Goal: Navigation & Orientation: Find specific page/section

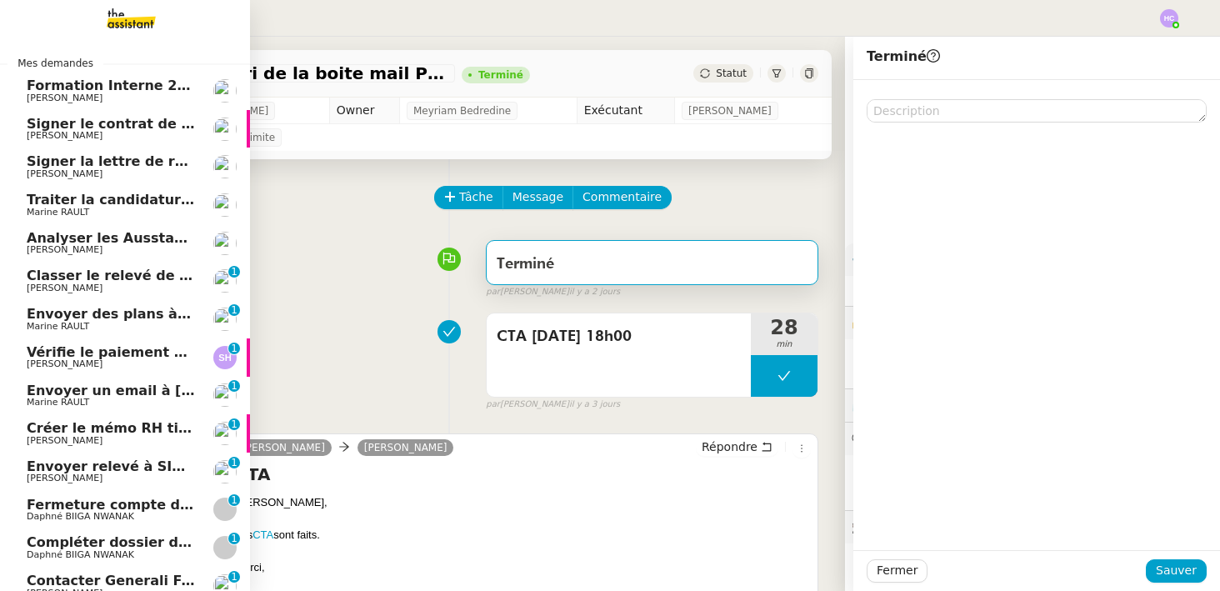
click at [53, 118] on span "Signer le contrat de la mutuelle" at bounding box center [146, 124] width 239 height 16
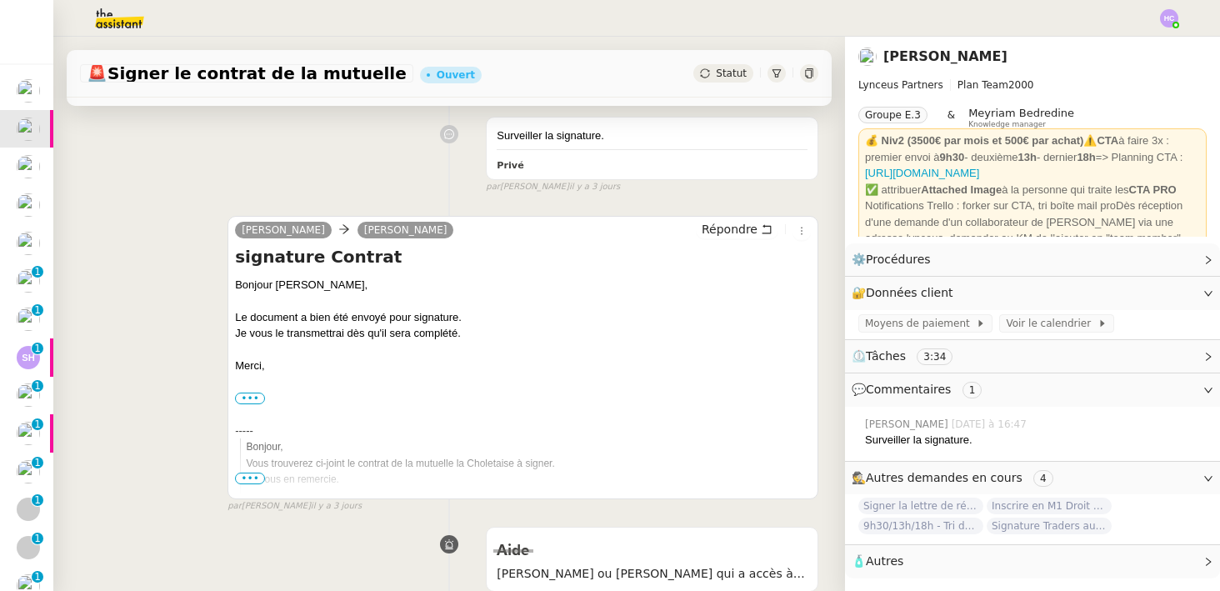
scroll to position [239, 0]
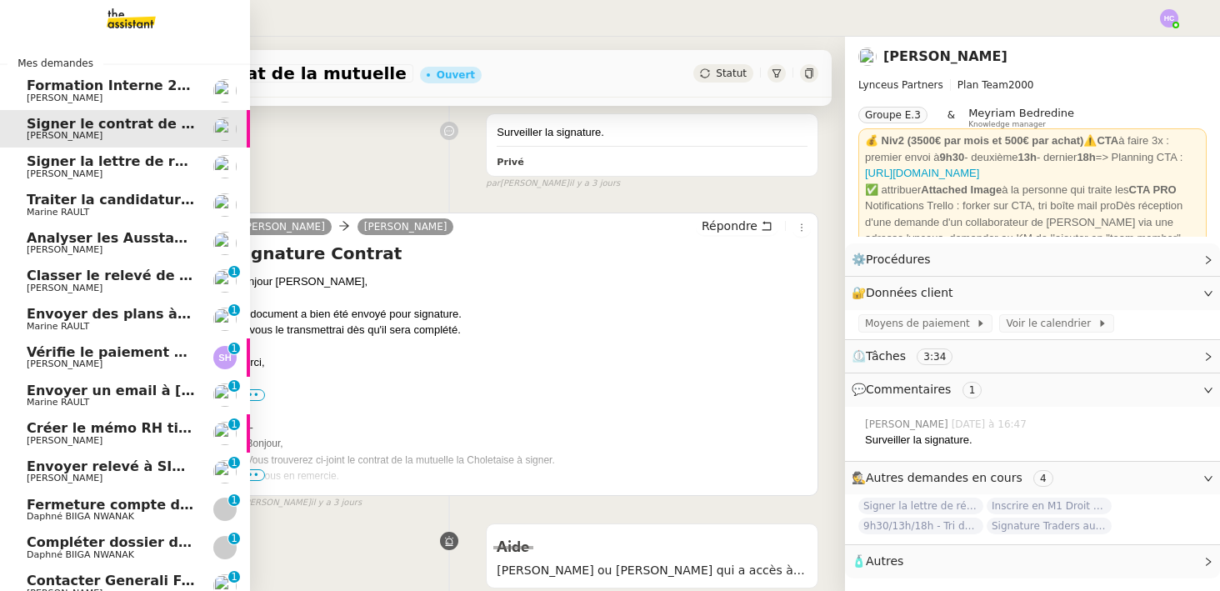
click at [45, 167] on span "Signer la lettre de rémunération" at bounding box center [149, 161] width 244 height 16
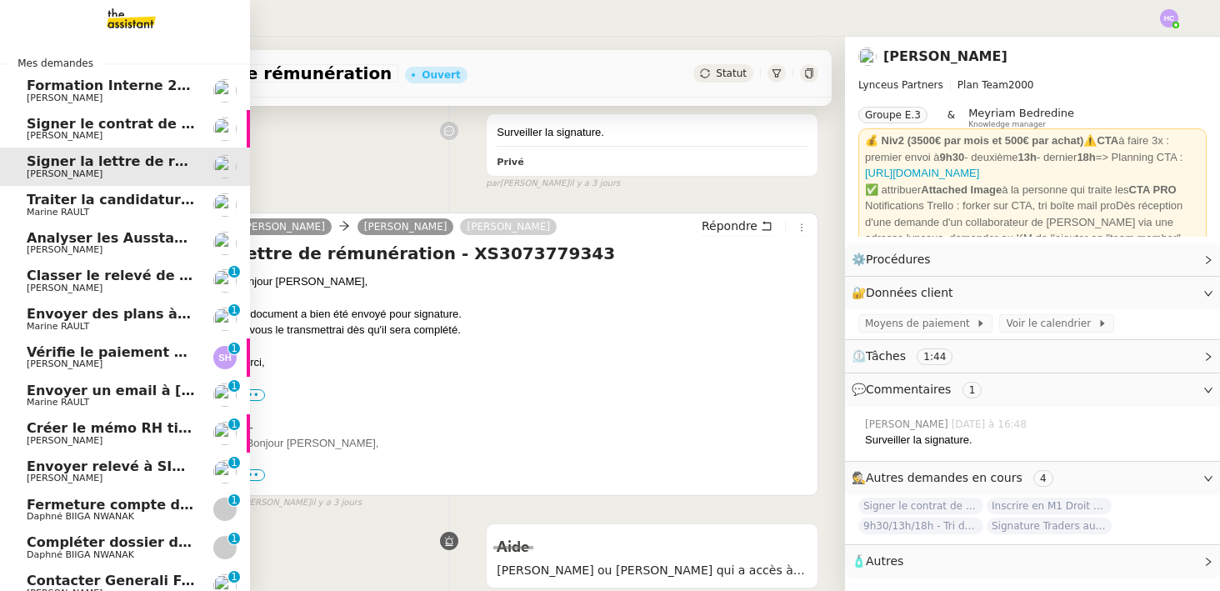
click at [65, 198] on span "Traiter la candidature d'[PERSON_NAME]" at bounding box center [179, 200] width 305 height 16
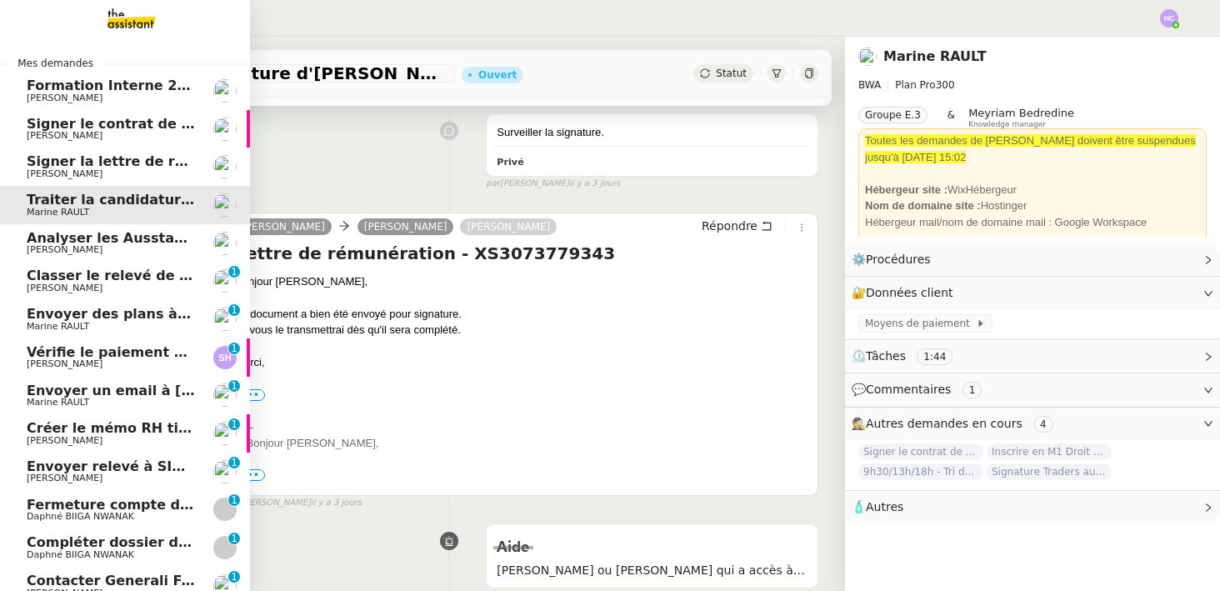
scroll to position [212, 0]
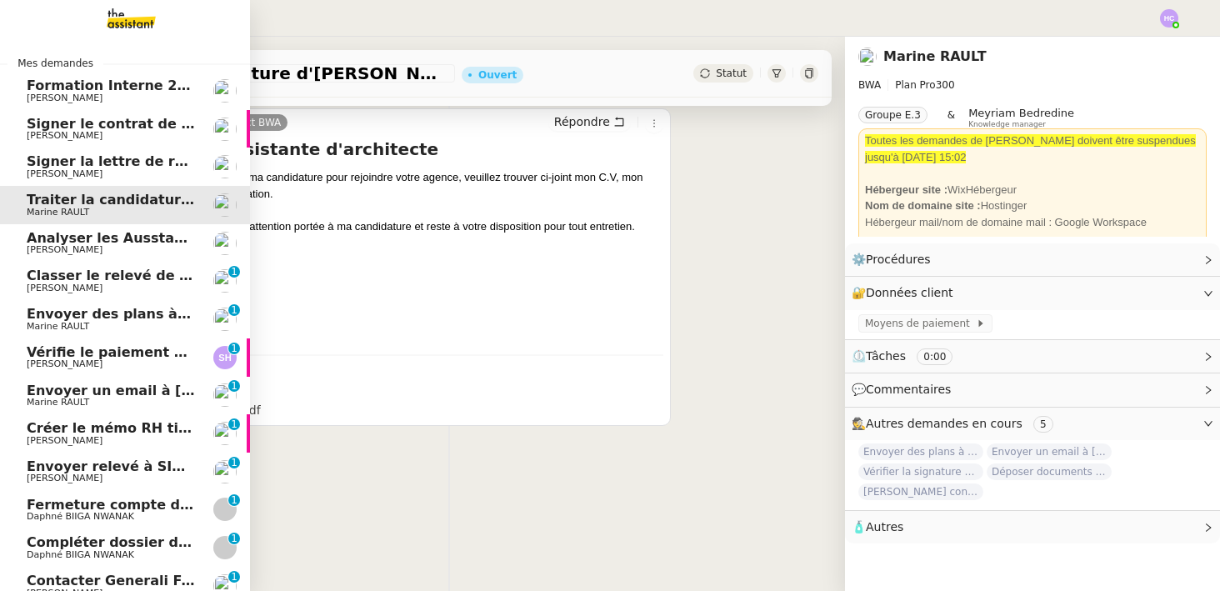
click at [59, 243] on span "Analyser les Ausstandsmeldungen" at bounding box center [156, 238] width 258 height 16
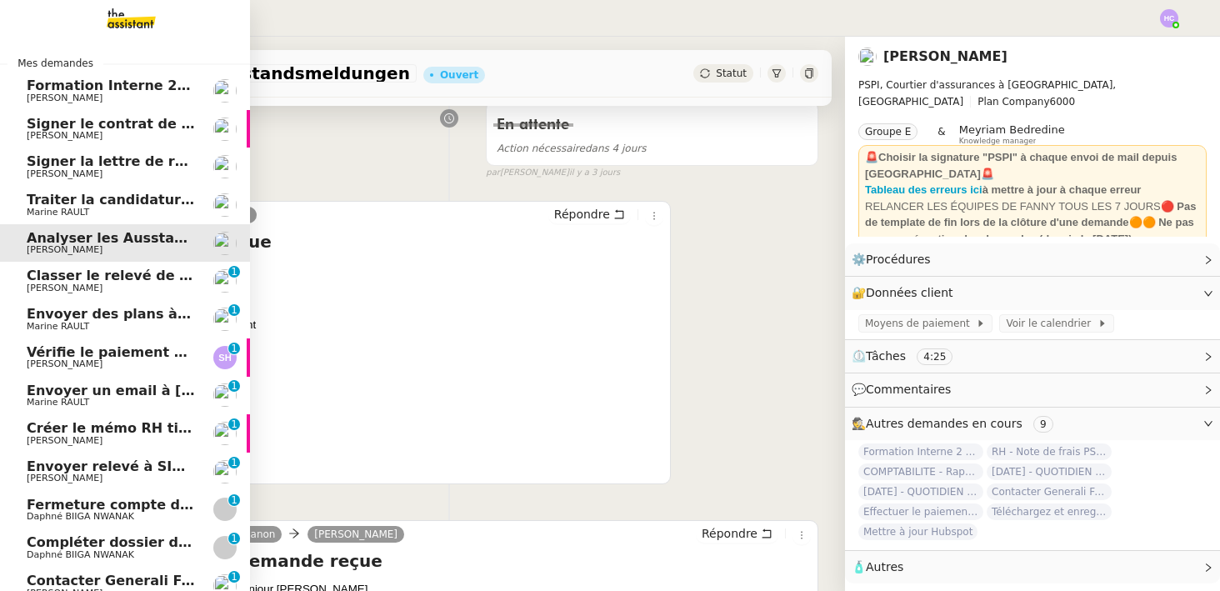
scroll to position [239, 0]
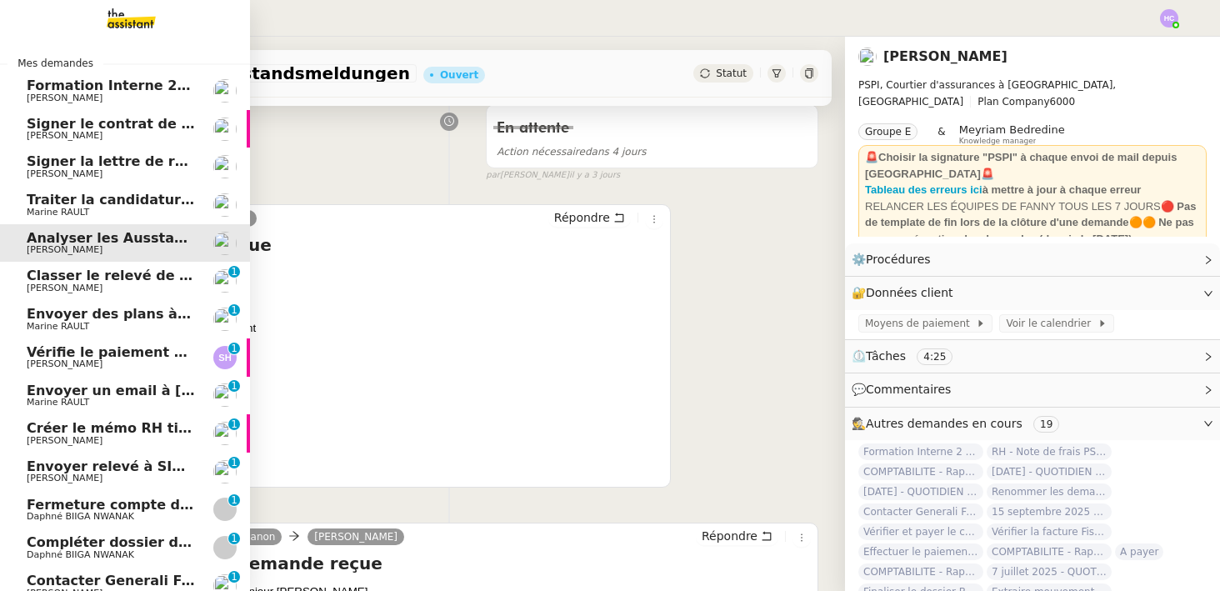
click at [119, 197] on span "Traiter la candidature d'[PERSON_NAME]" at bounding box center [179, 200] width 305 height 16
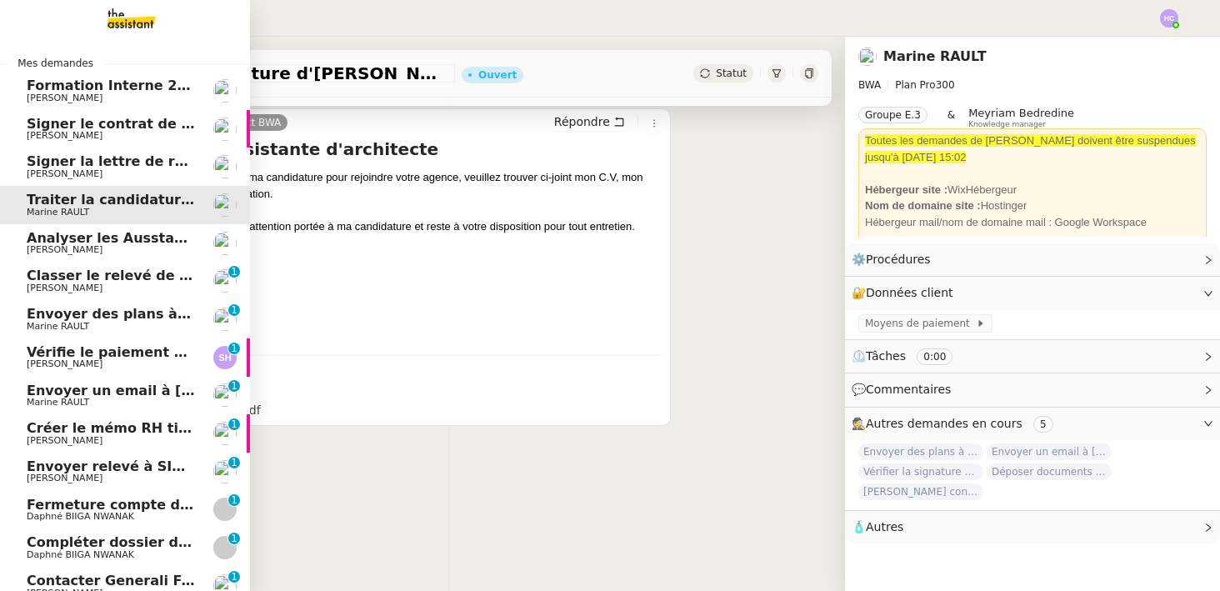
click at [83, 241] on span "Analyser les Ausstandsmeldungen" at bounding box center [156, 238] width 258 height 16
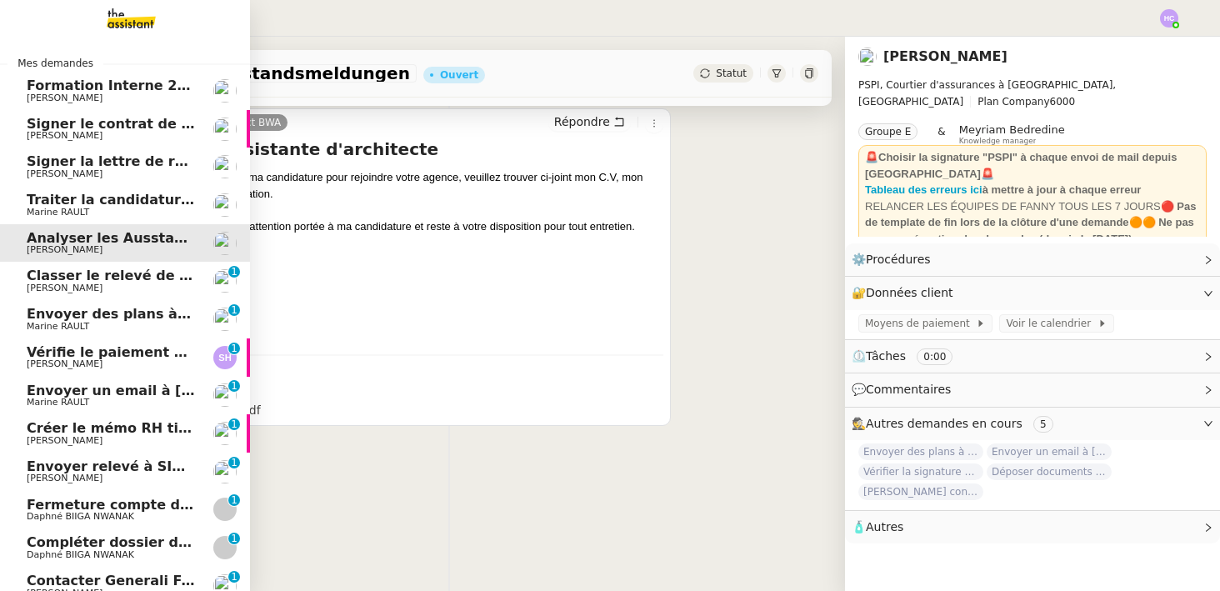
scroll to position [239, 0]
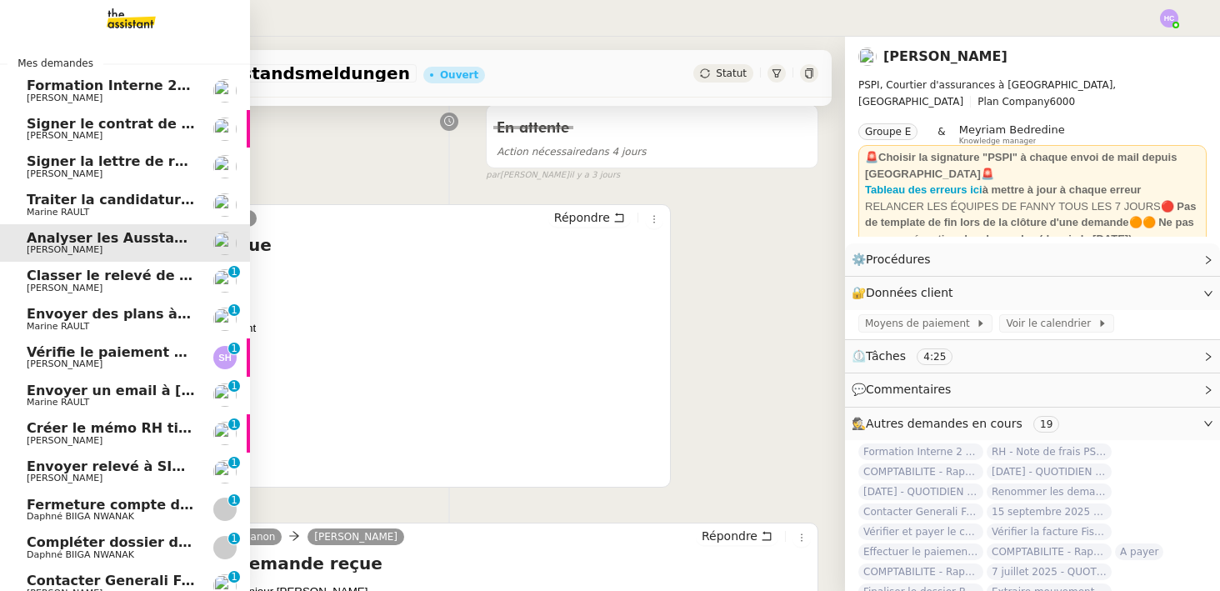
click at [81, 278] on span "Classer le relevé de commissions" at bounding box center [151, 276] width 249 height 16
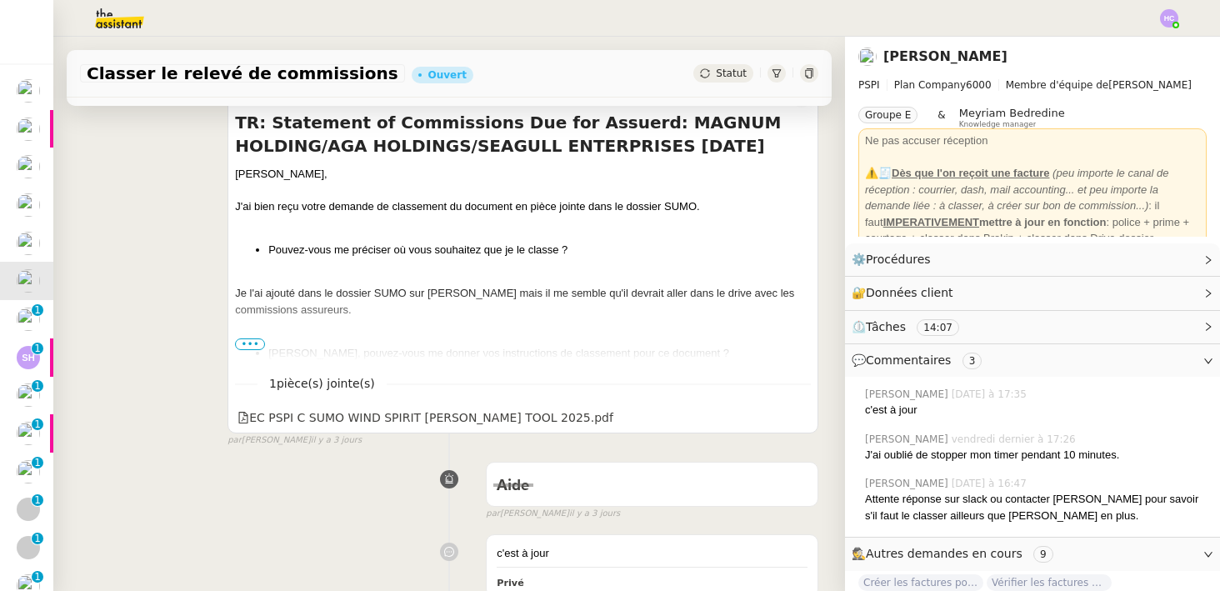
scroll to position [707, 0]
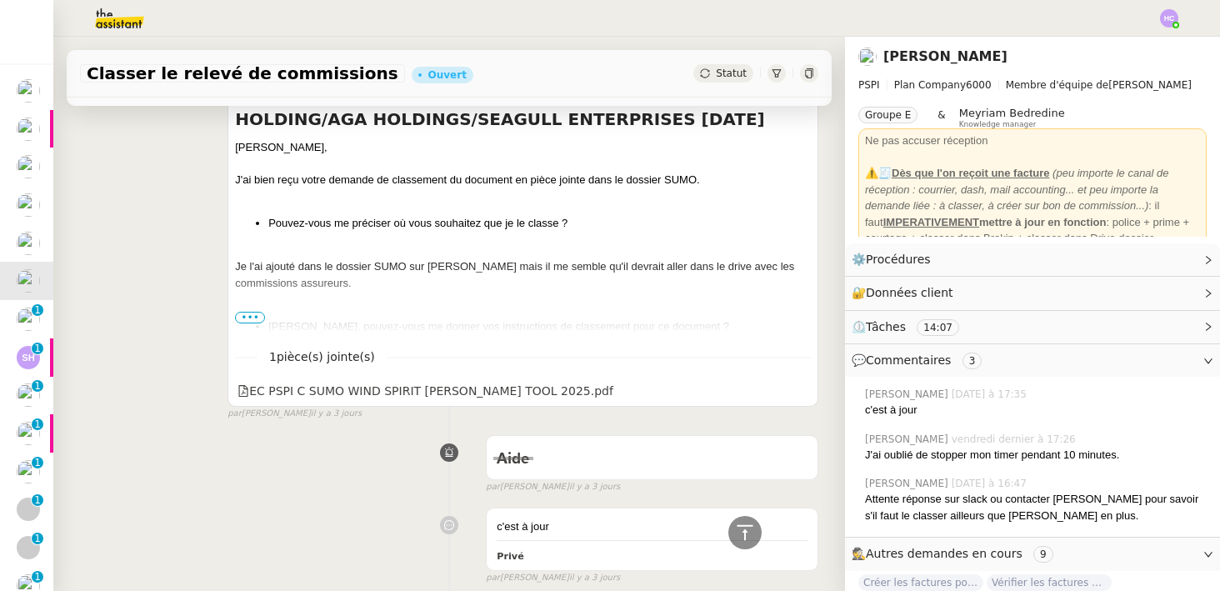
click at [249, 314] on span "•••" at bounding box center [250, 318] width 30 height 12
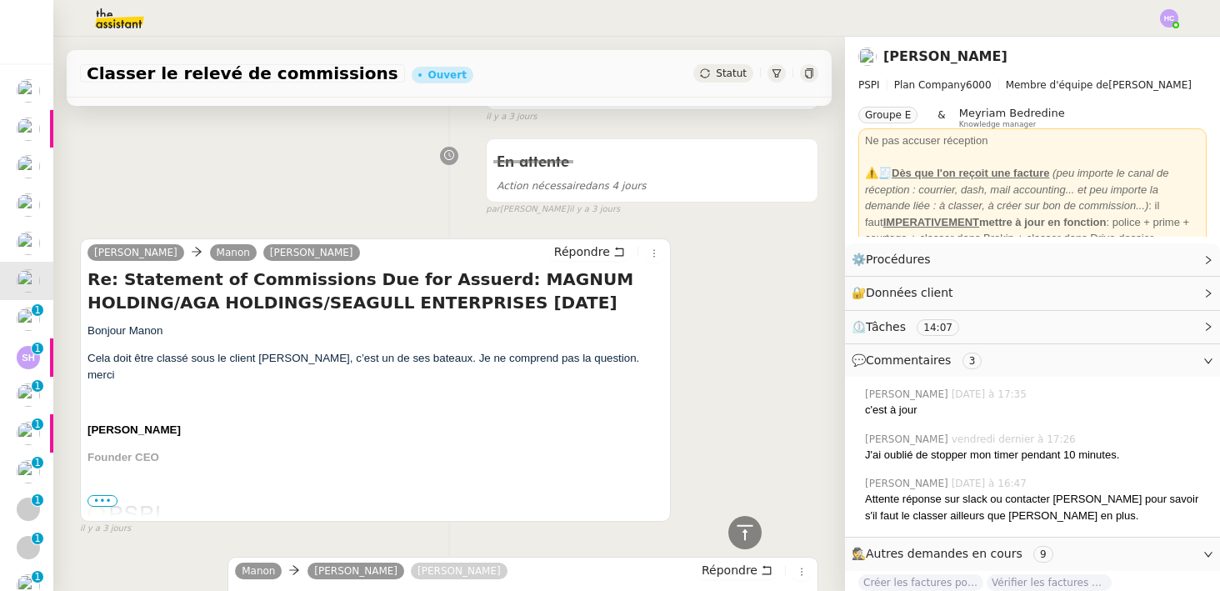
scroll to position [163, 0]
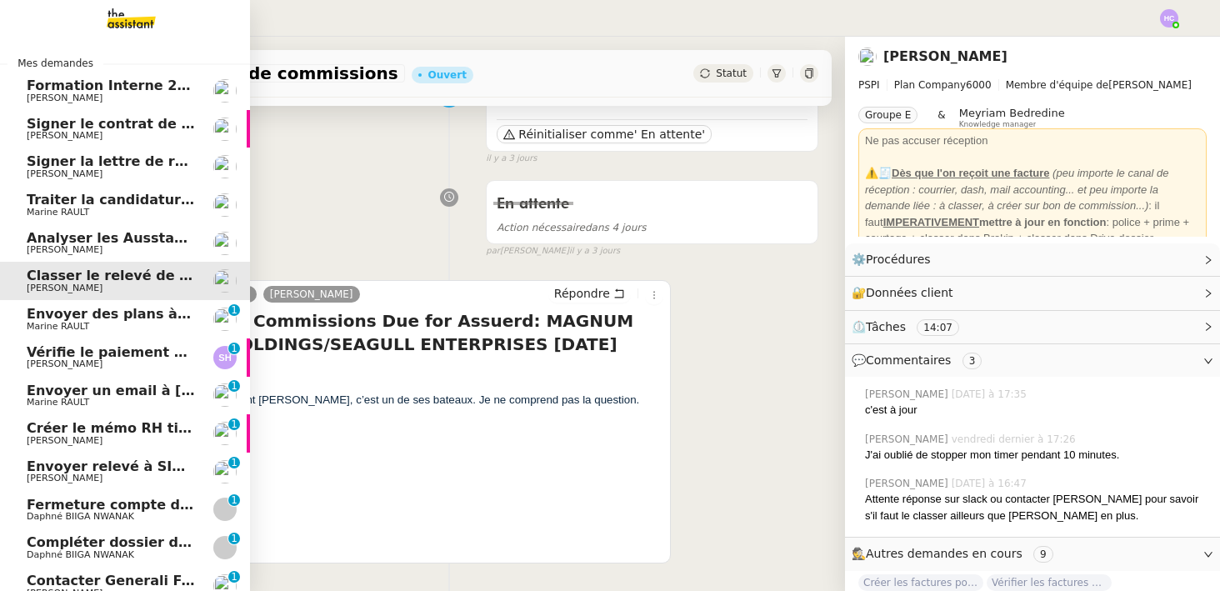
click at [68, 323] on span "Marine RAULT" at bounding box center [58, 326] width 63 height 11
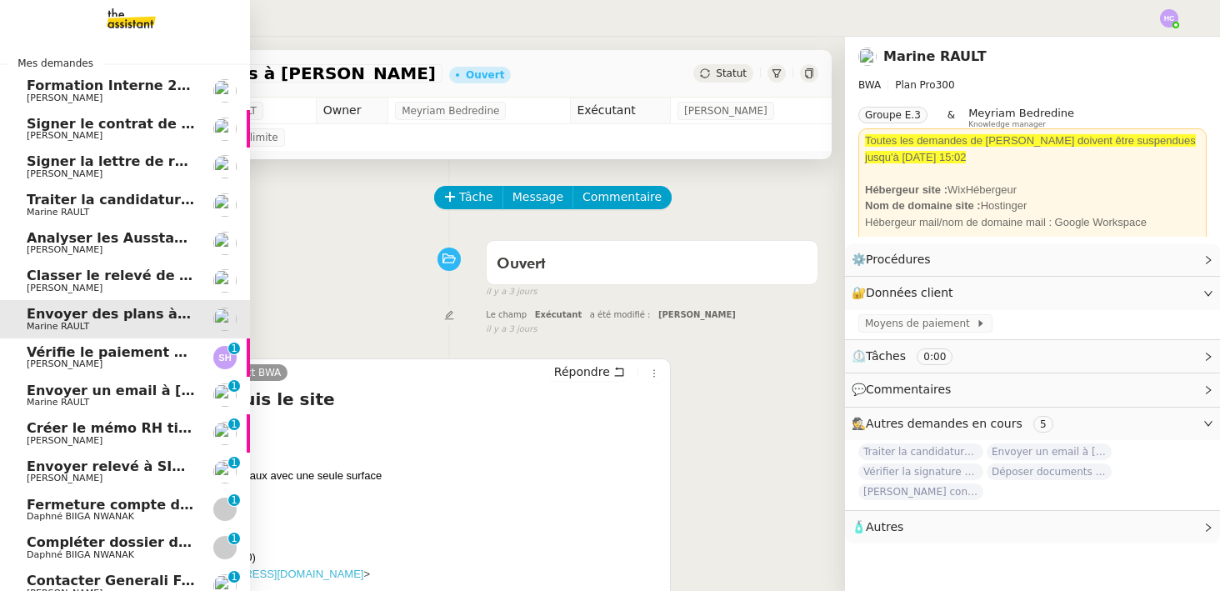
click at [81, 352] on span "Vérifie le paiement de la facture 24513" at bounding box center [174, 352] width 294 height 16
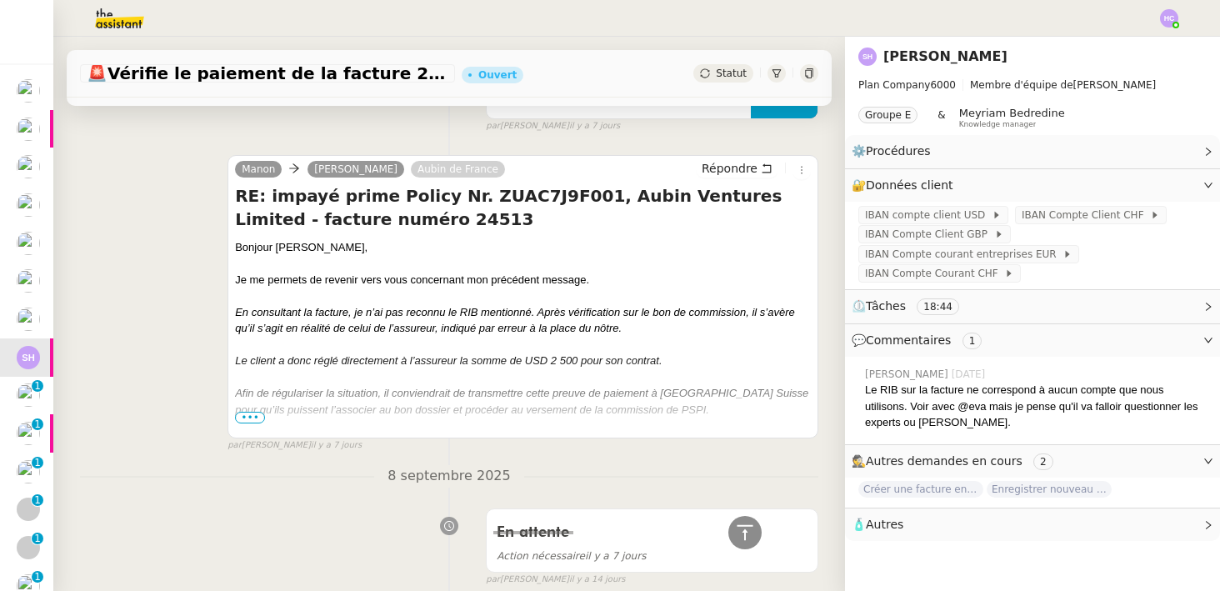
scroll to position [140, 0]
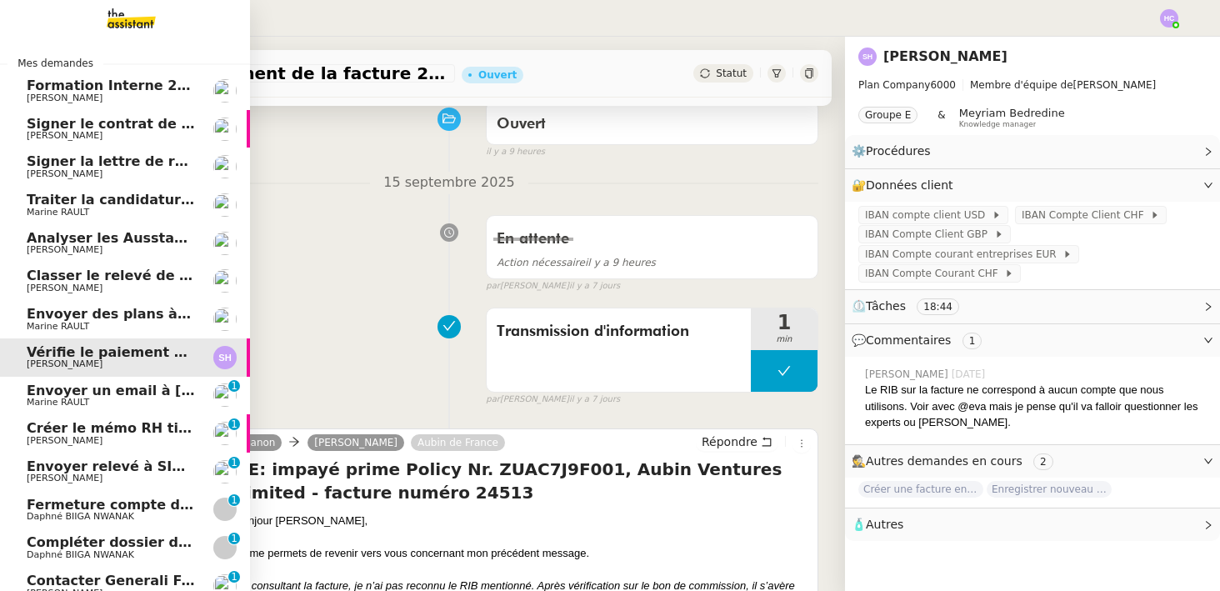
click at [63, 391] on span "Envoyer un email à [EMAIL_ADDRESS][DOMAIN_NAME]" at bounding box center [231, 391] width 408 height 16
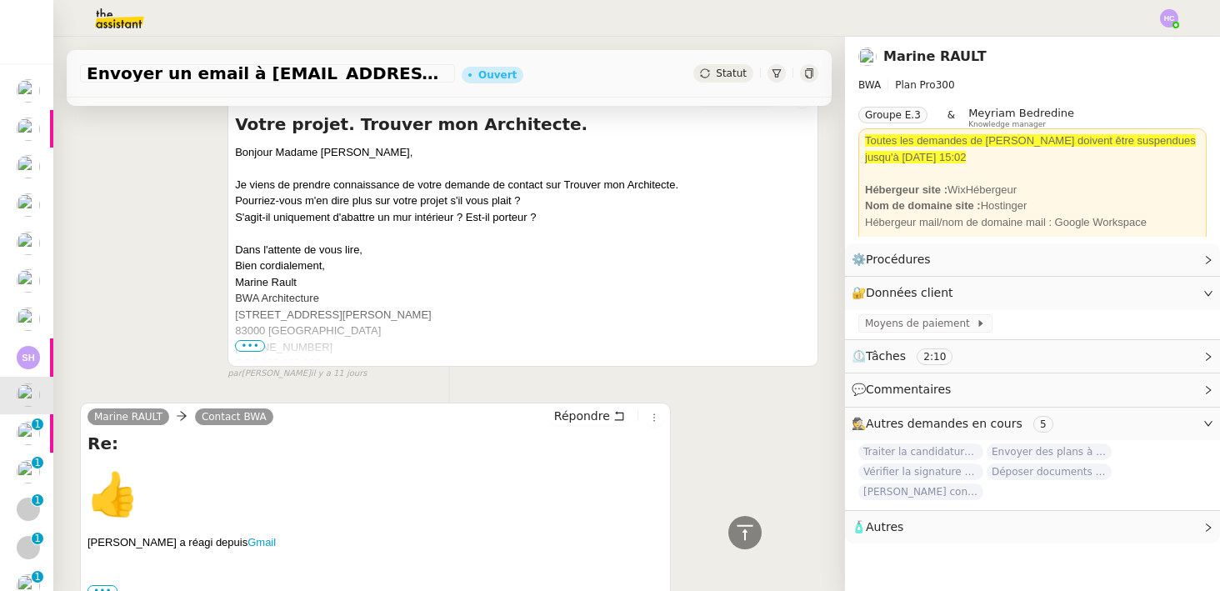
scroll to position [615, 0]
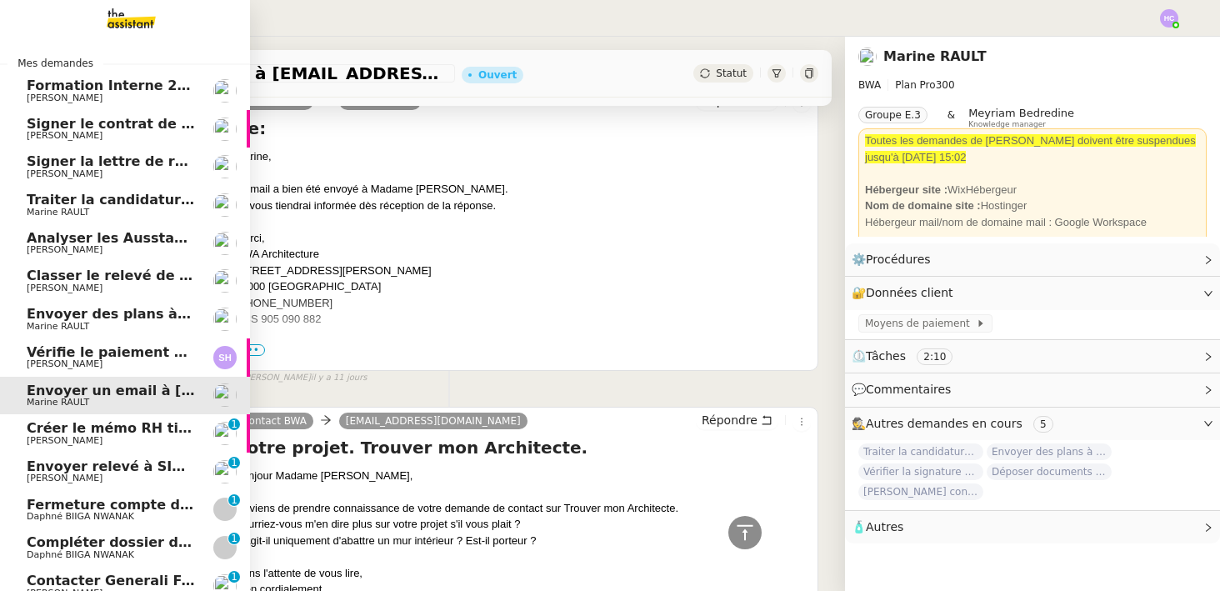
click at [117, 422] on span "Créer le mémo RH tickets restaurant" at bounding box center [165, 428] width 276 height 16
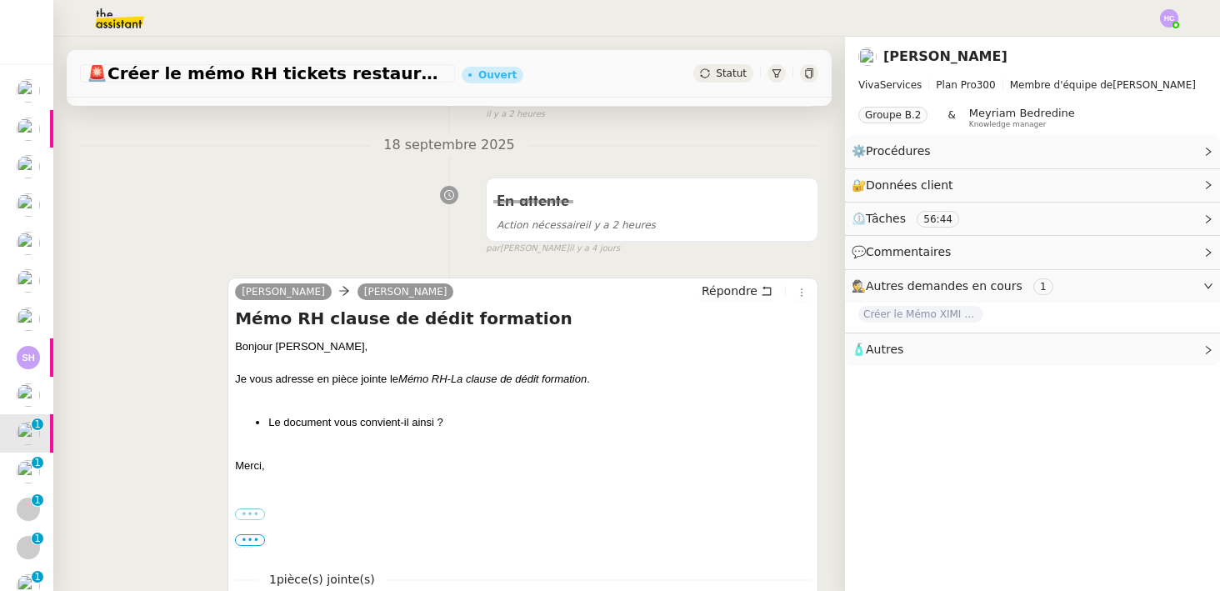
scroll to position [335, 0]
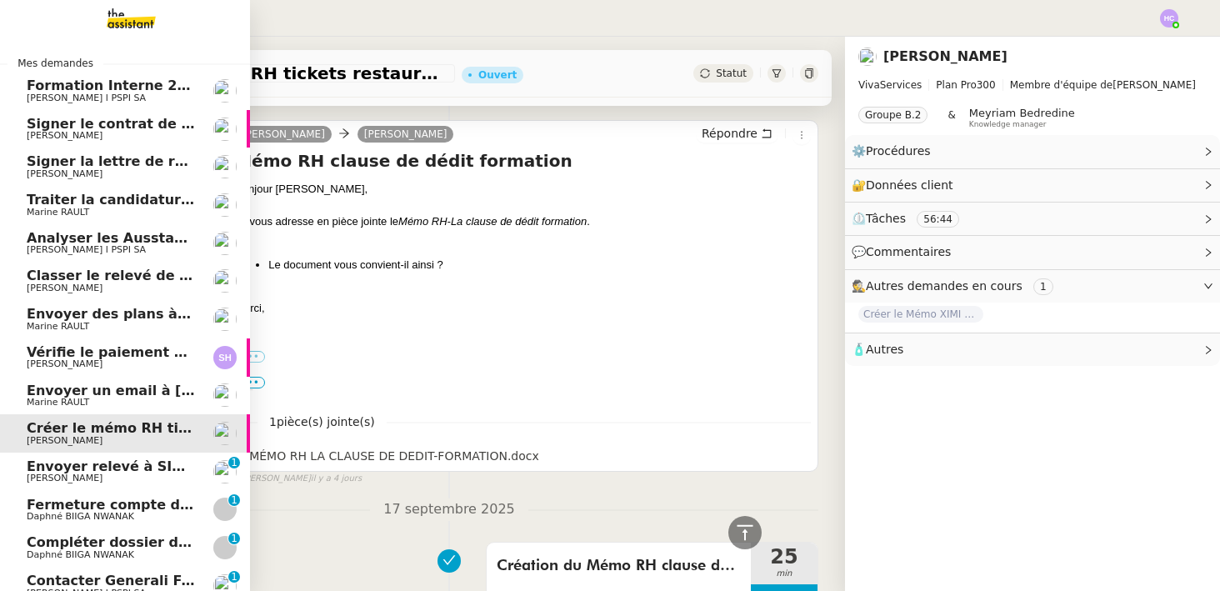
click at [62, 468] on span "Envoyer relevé à SIP pour [PERSON_NAME]" at bounding box center [188, 466] width 323 height 16
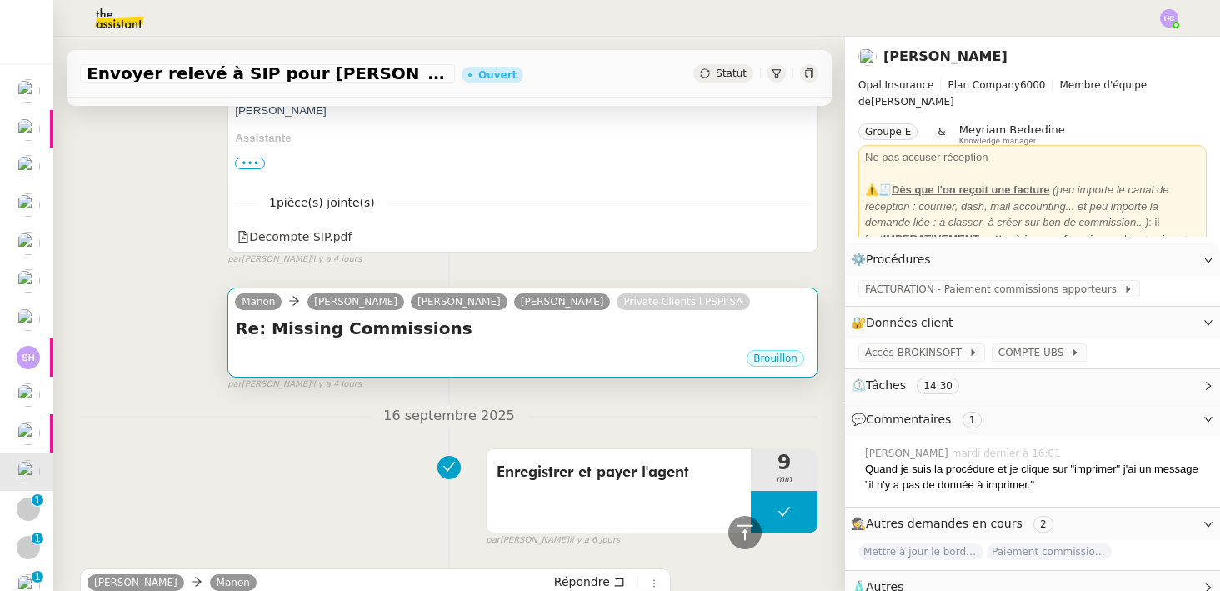
scroll to position [588, 0]
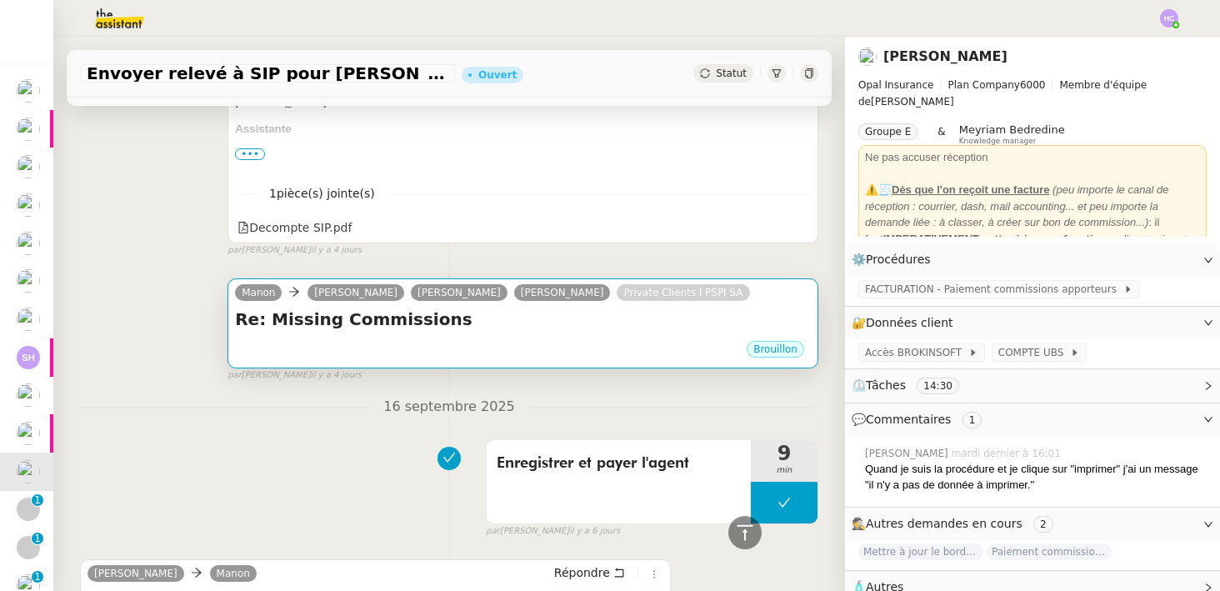
click at [308, 316] on h4 "Re: Missing Commissions" at bounding box center [523, 319] width 576 height 23
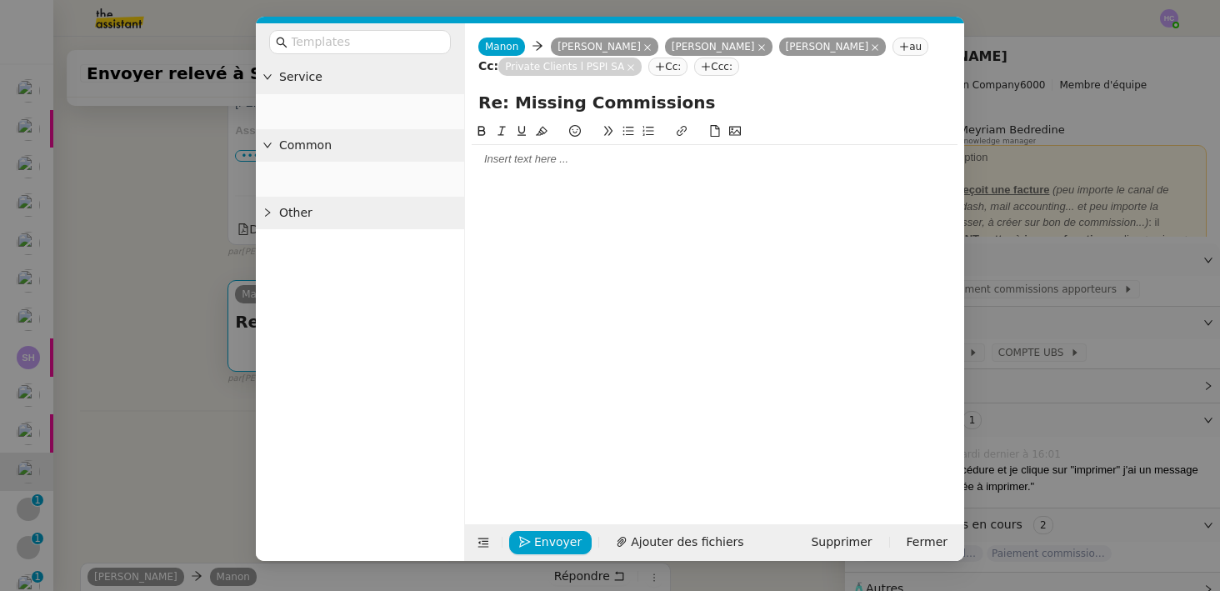
scroll to position [590, 0]
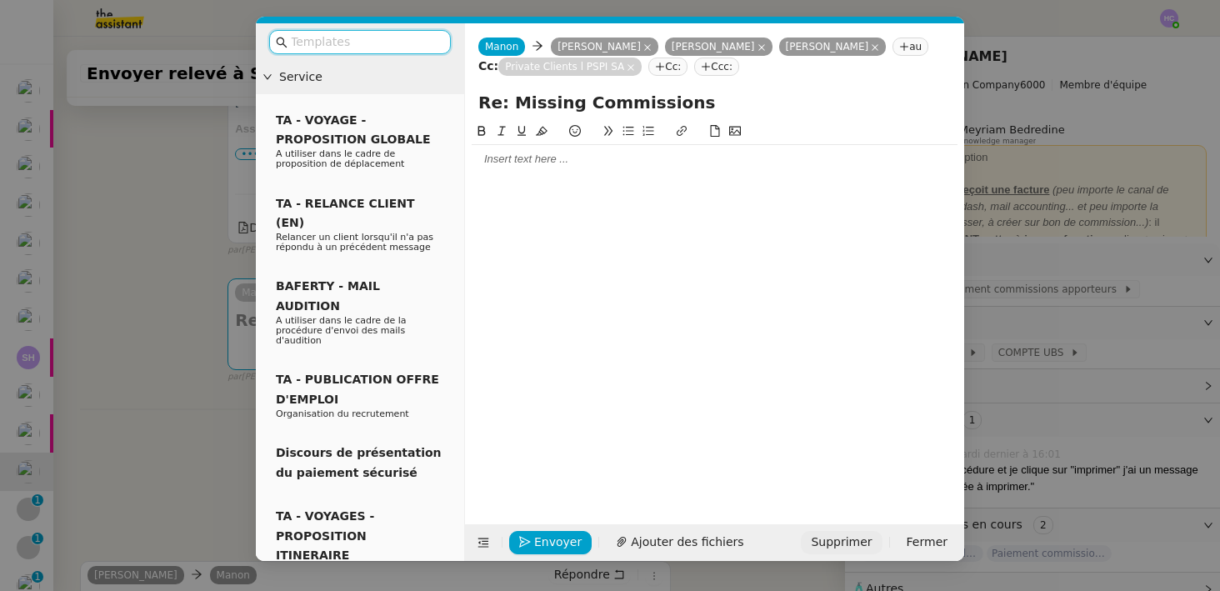
click at [861, 536] on span "Supprimer" at bounding box center [841, 542] width 61 height 19
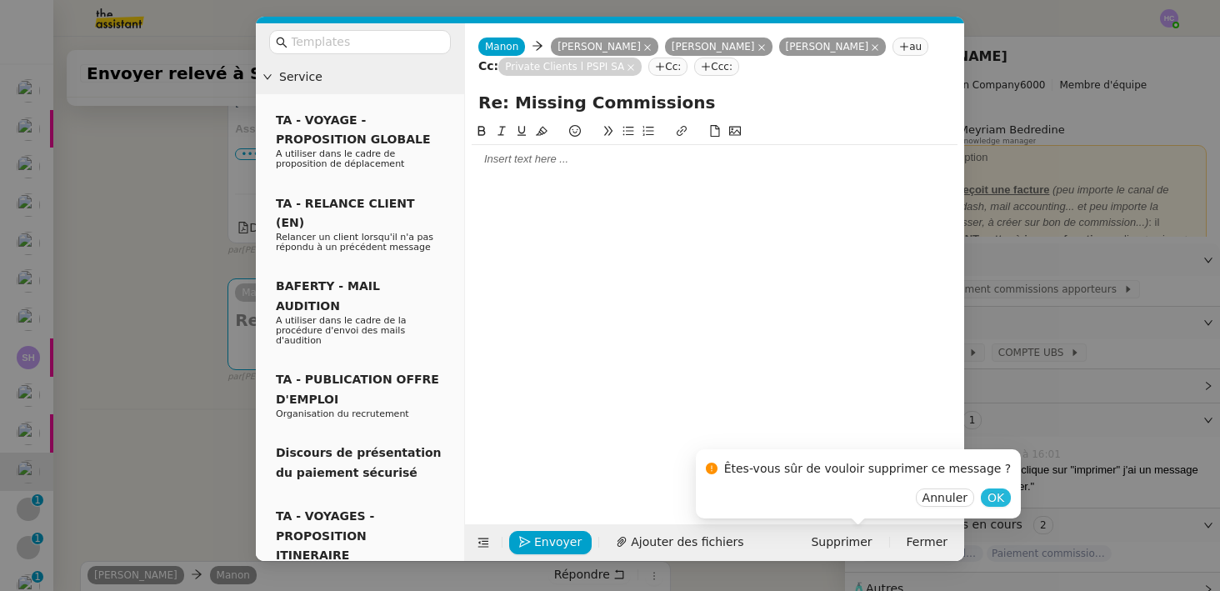
click at [987, 499] on button "OK" at bounding box center [996, 497] width 30 height 18
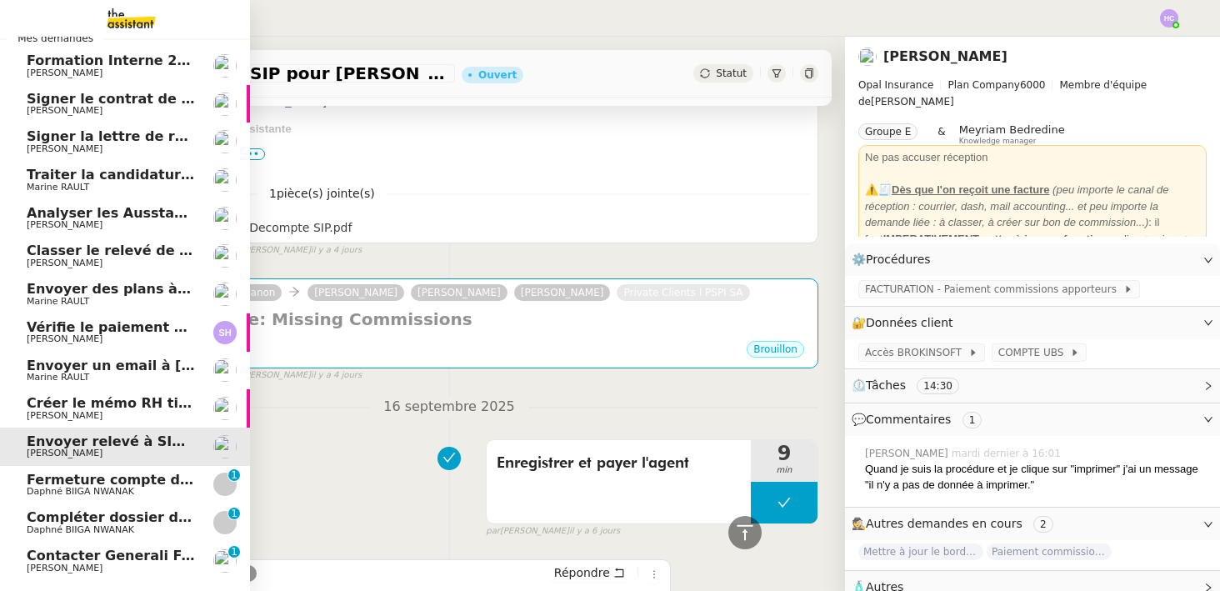
scroll to position [43, 0]
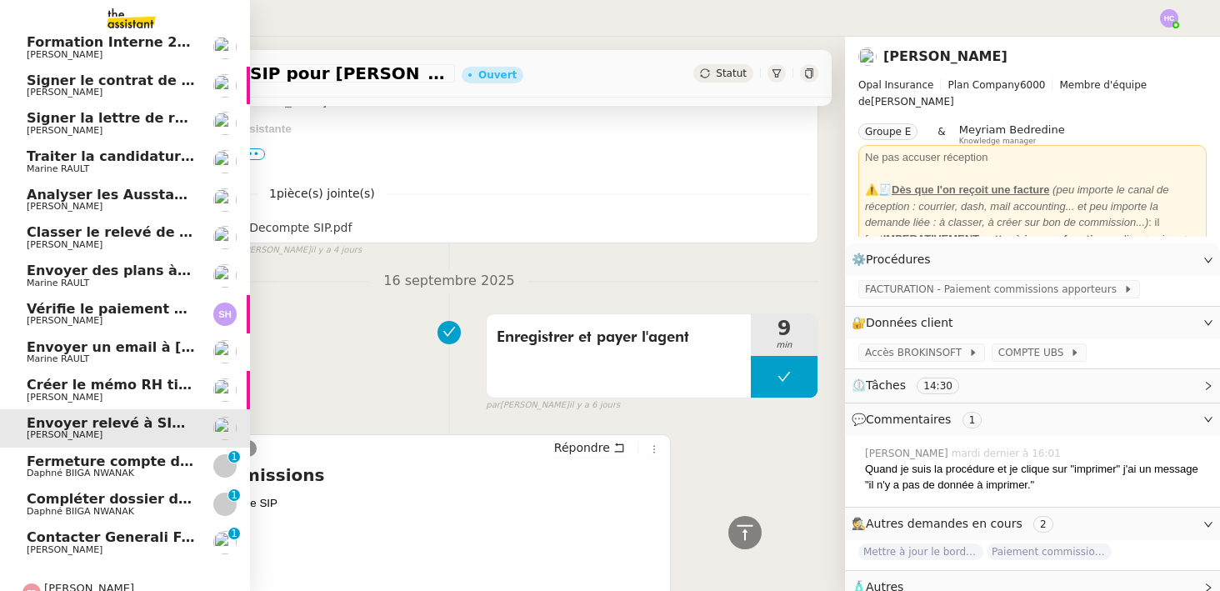
click at [84, 458] on span "Fermeture compte domiciliation Kandbaz" at bounding box center [182, 461] width 311 height 16
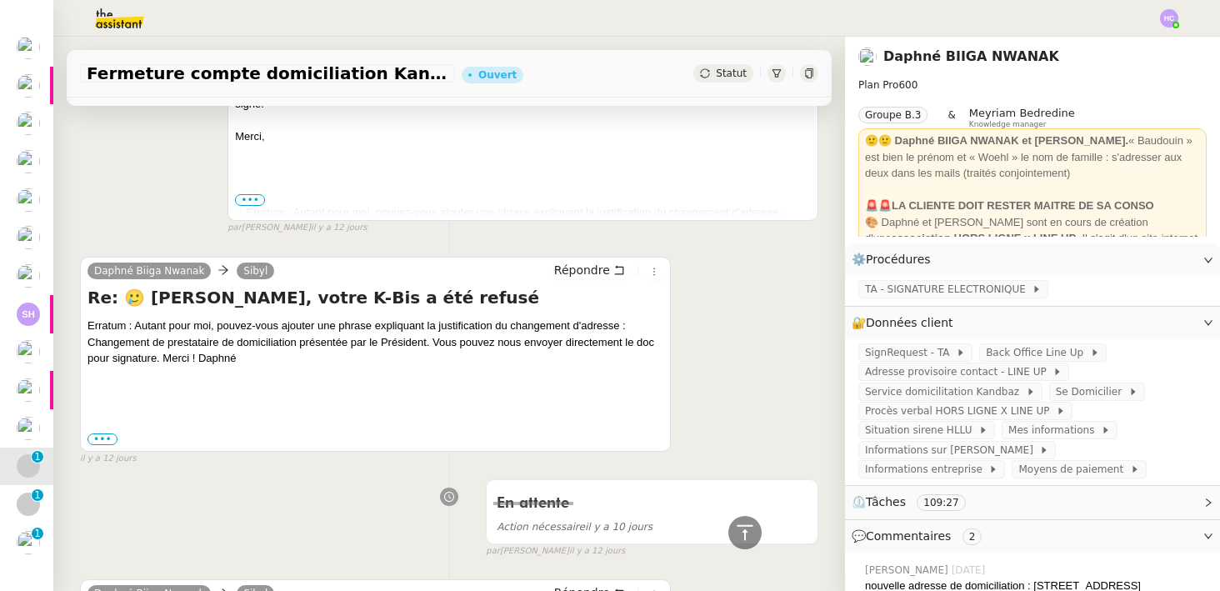
scroll to position [3585, 0]
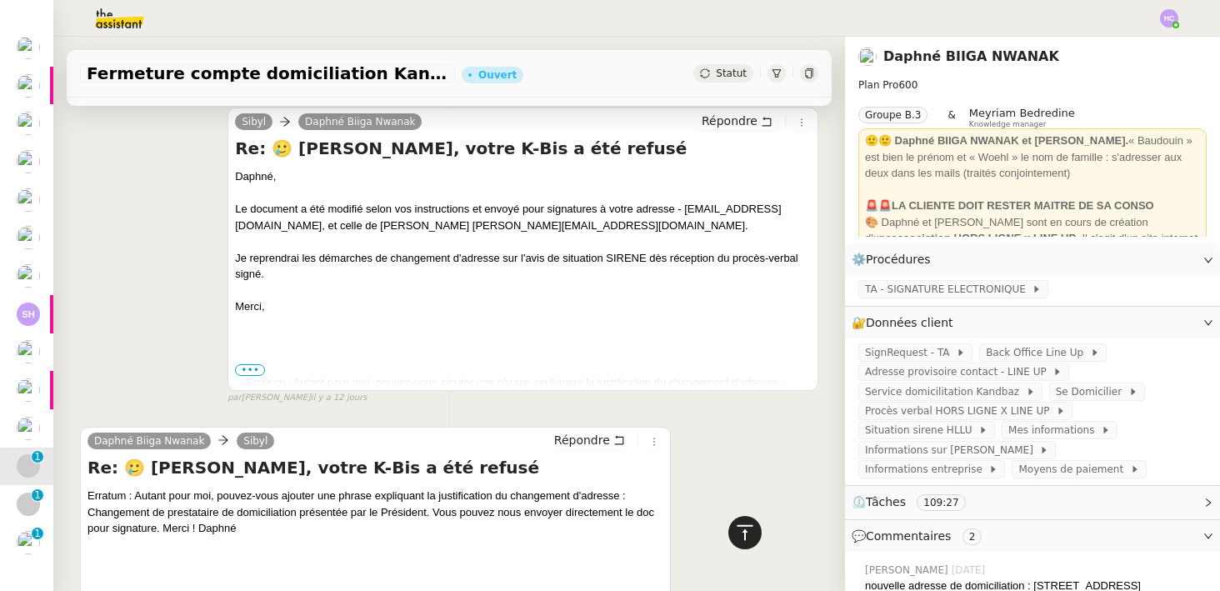
click at [738, 536] on icon at bounding box center [745, 533] width 20 height 20
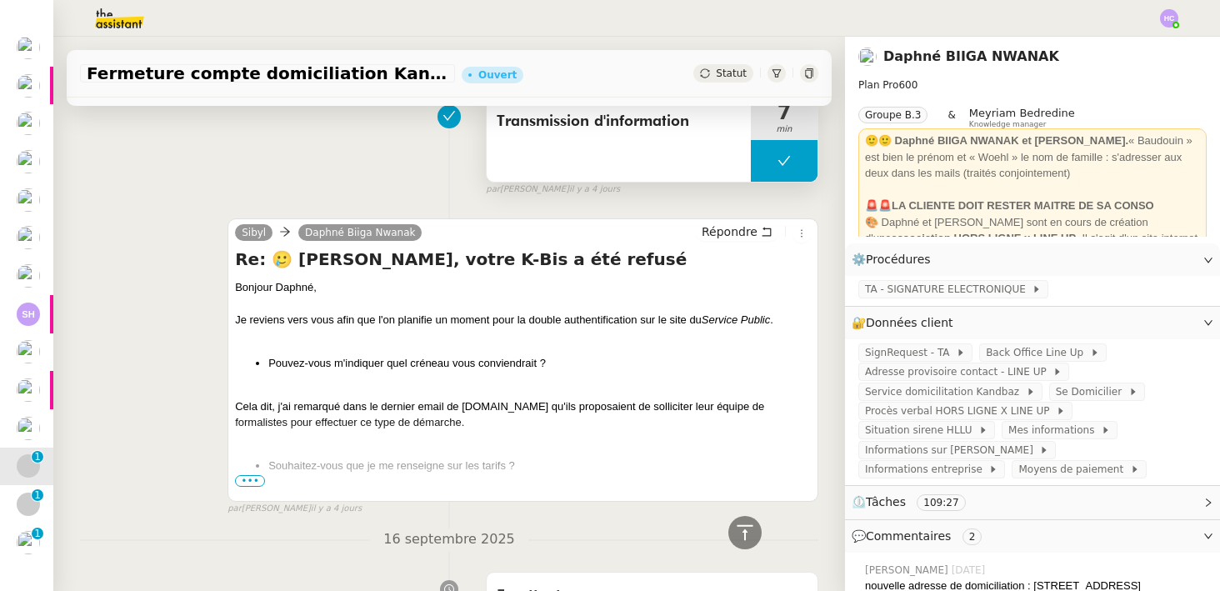
scroll to position [351, 0]
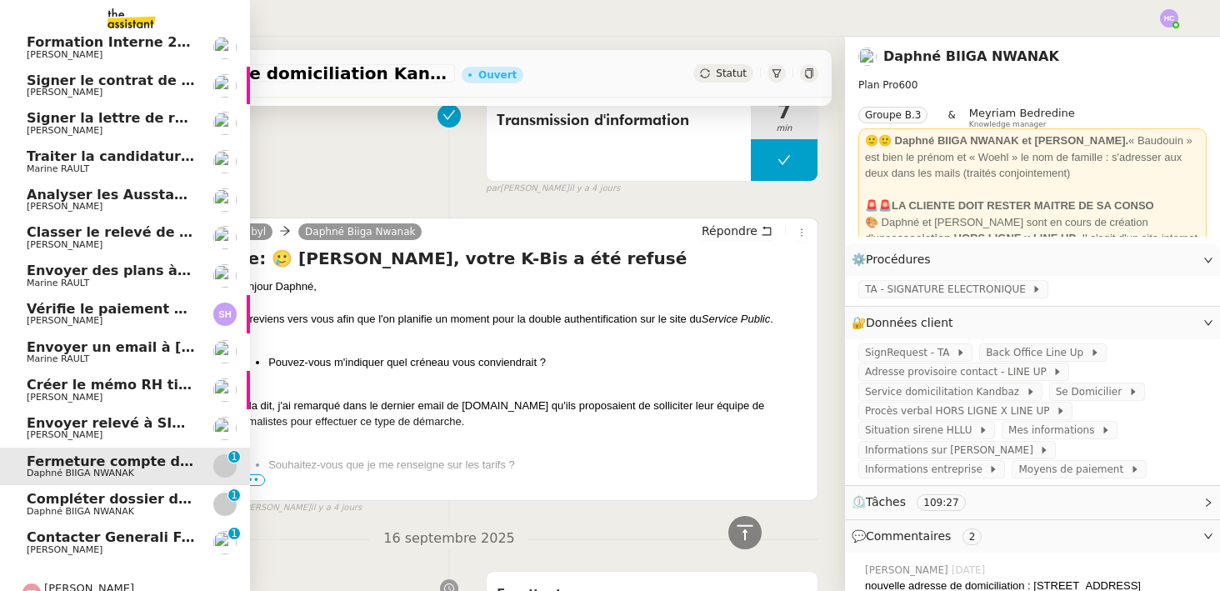
click at [54, 505] on span "Compléter dossier domiciliation asso sur Se Domicilier" at bounding box center [232, 499] width 411 height 16
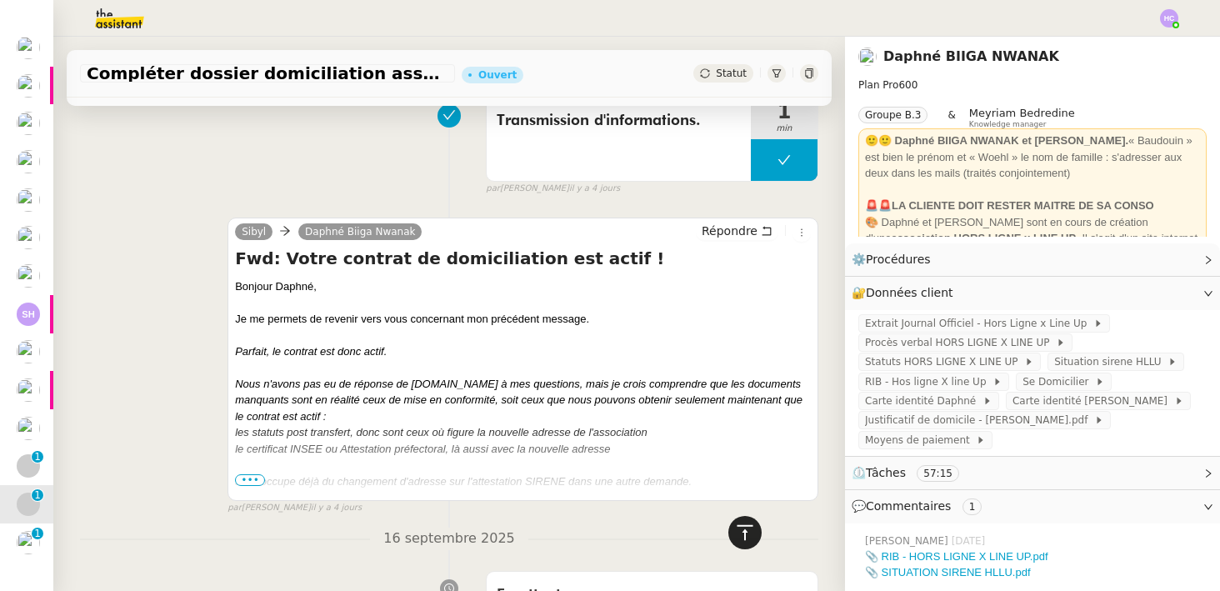
click at [748, 532] on icon at bounding box center [745, 533] width 20 height 20
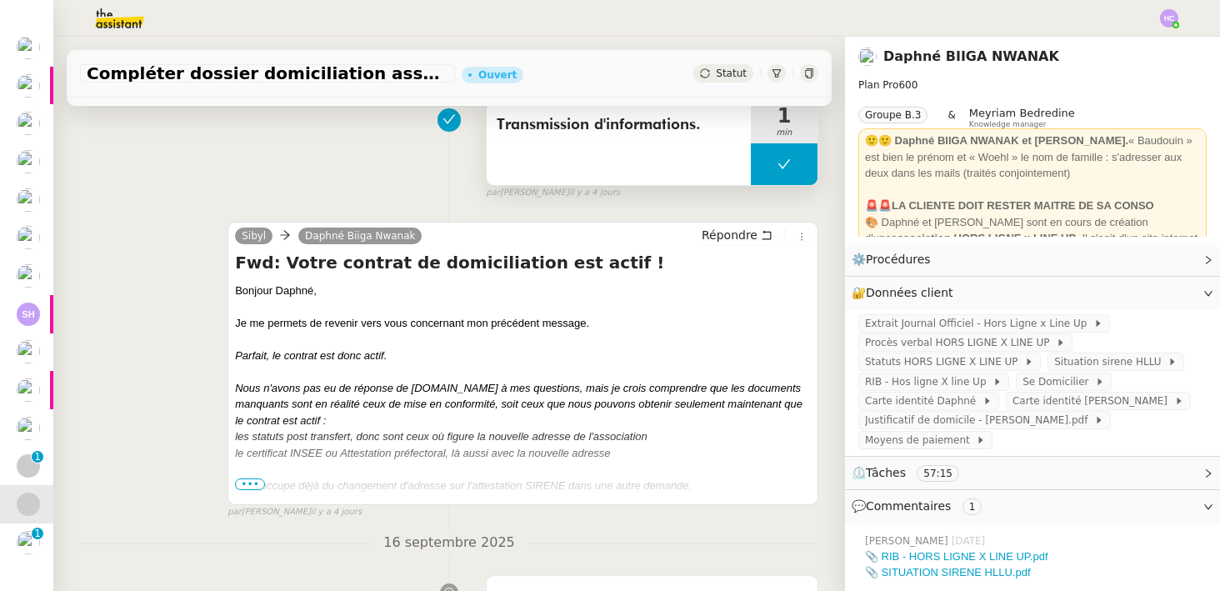
scroll to position [353, 0]
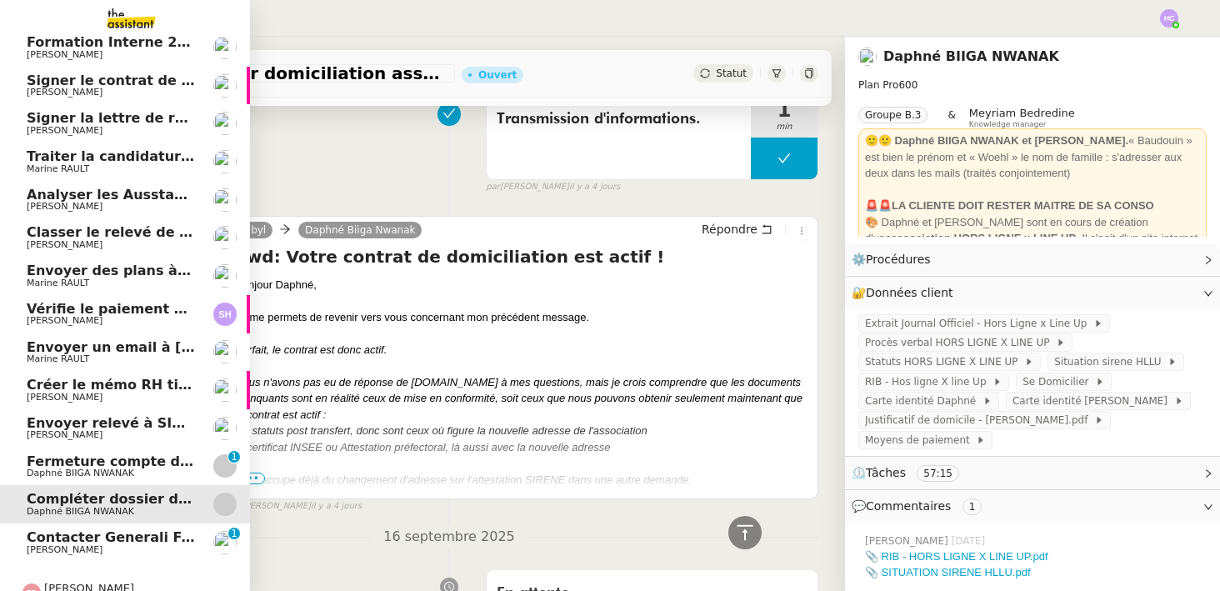
click at [68, 548] on span "[PERSON_NAME]" at bounding box center [65, 549] width 76 height 11
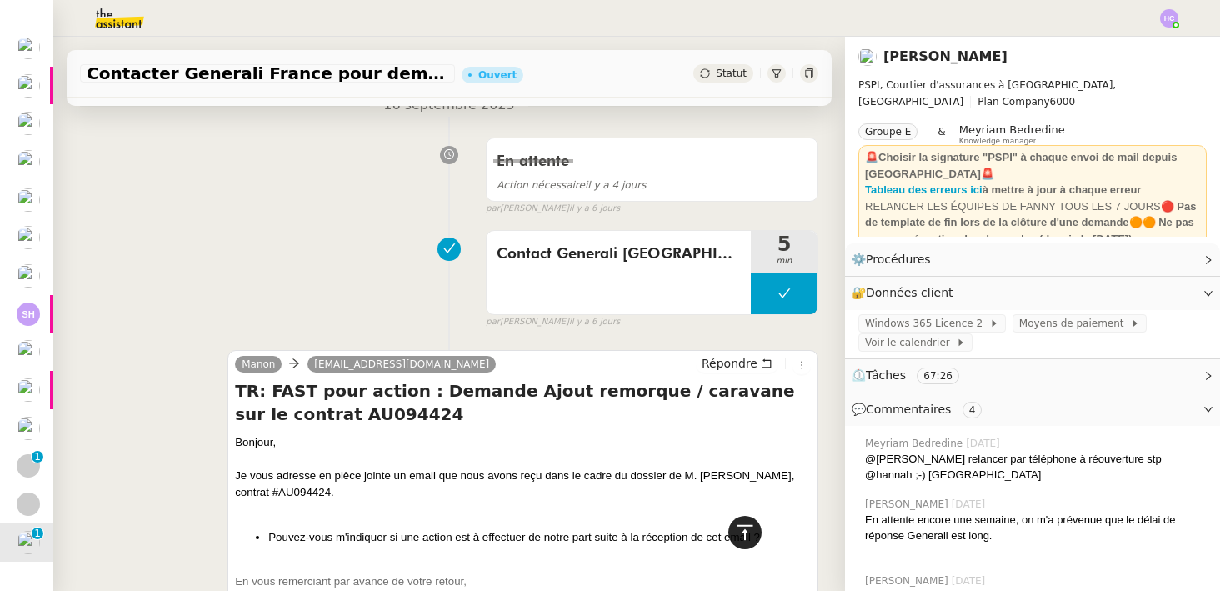
click at [741, 534] on icon at bounding box center [745, 533] width 20 height 20
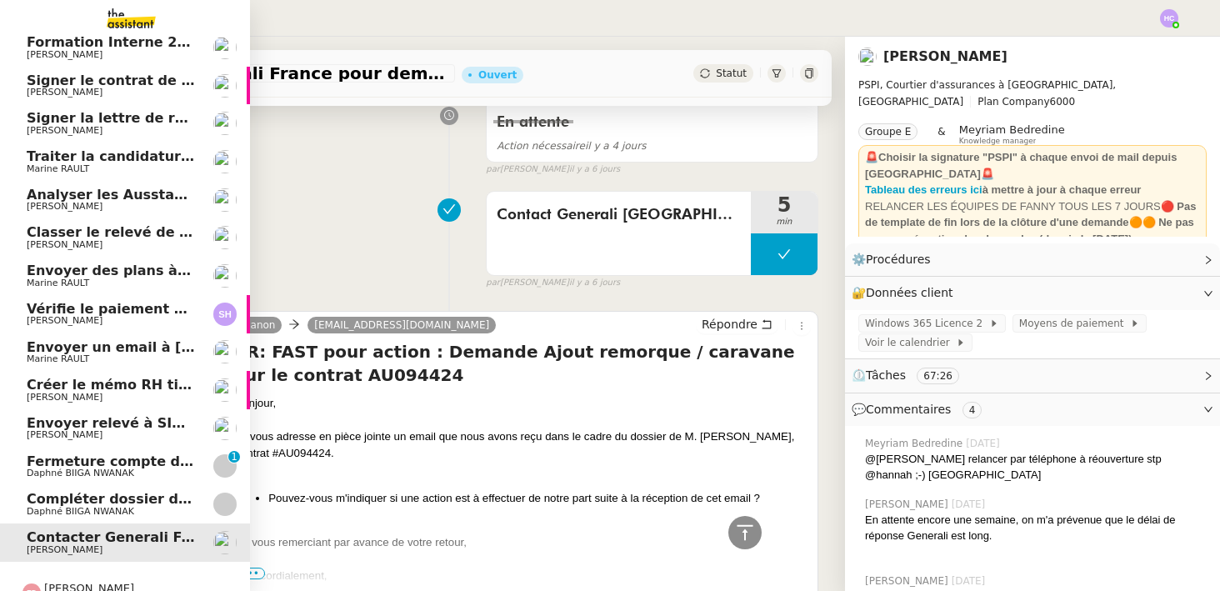
scroll to position [111, 0]
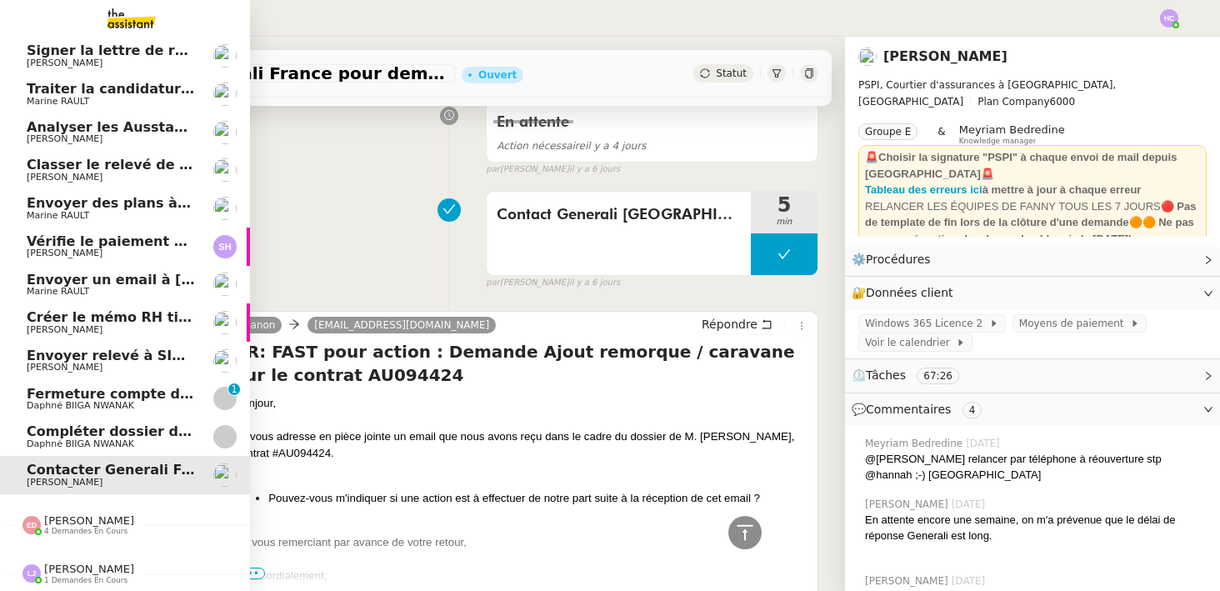
click at [38, 509] on span "[PERSON_NAME] 4 demandes en cours" at bounding box center [132, 518] width 250 height 35
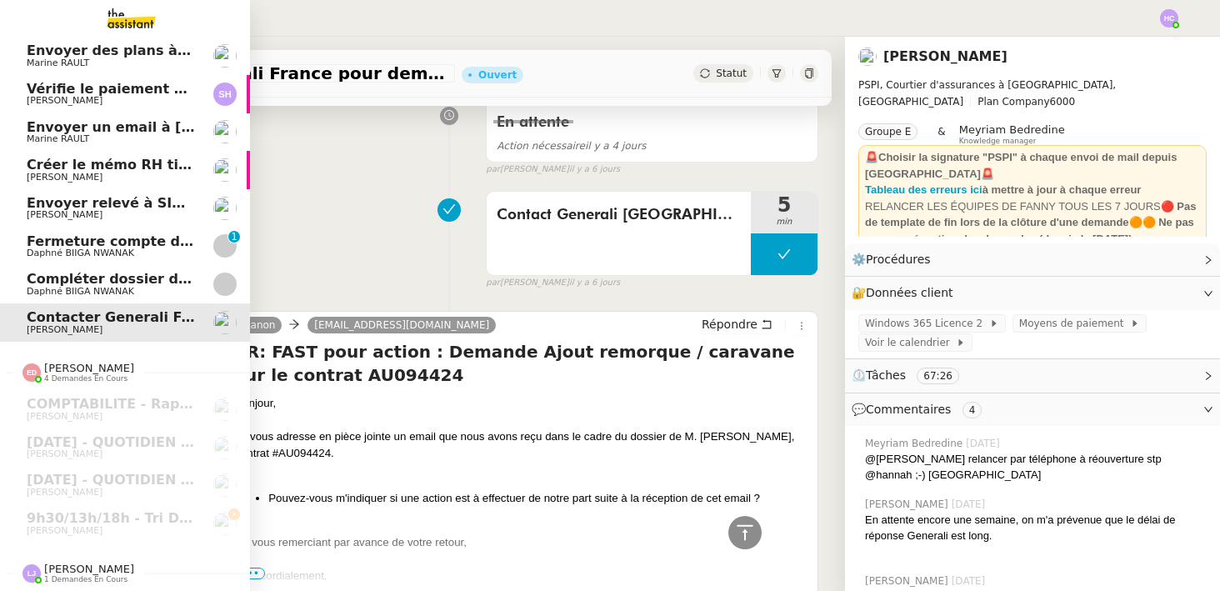
click at [47, 568] on span "[PERSON_NAME]" at bounding box center [89, 569] width 90 height 13
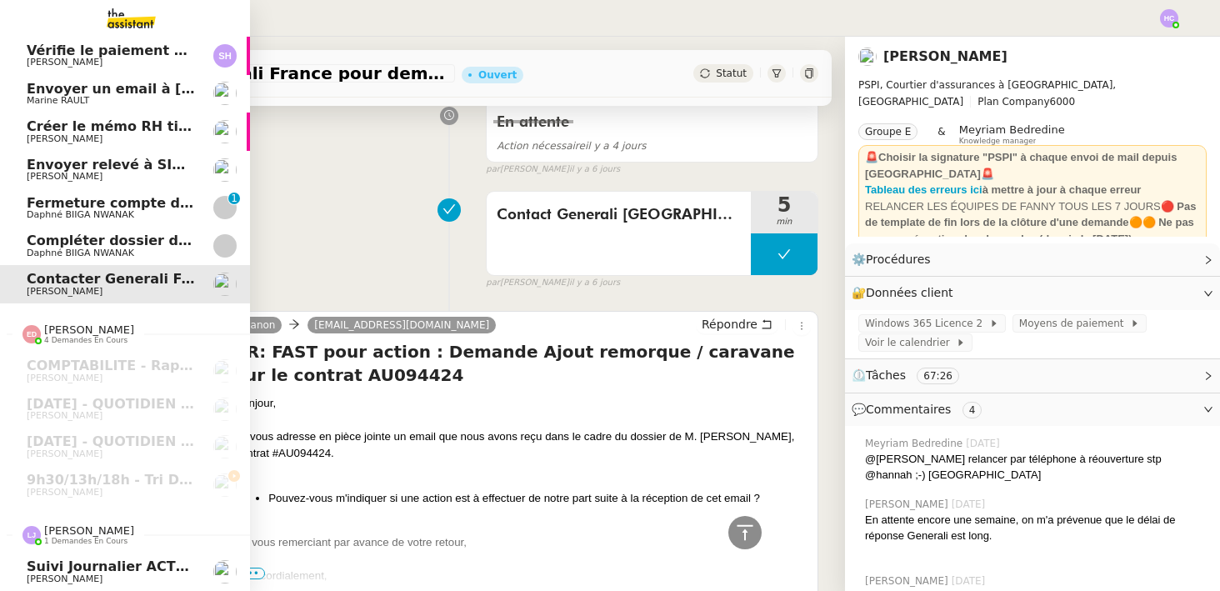
click at [64, 533] on span "[PERSON_NAME]" at bounding box center [89, 530] width 90 height 13
